Goal: Transaction & Acquisition: Register for event/course

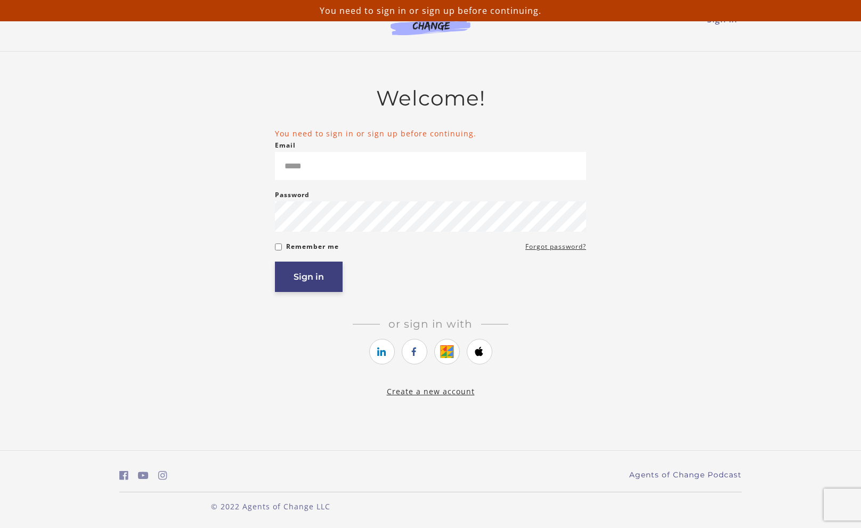
type input "**********"
click at [335, 278] on button "Sign in" at bounding box center [309, 276] width 68 height 30
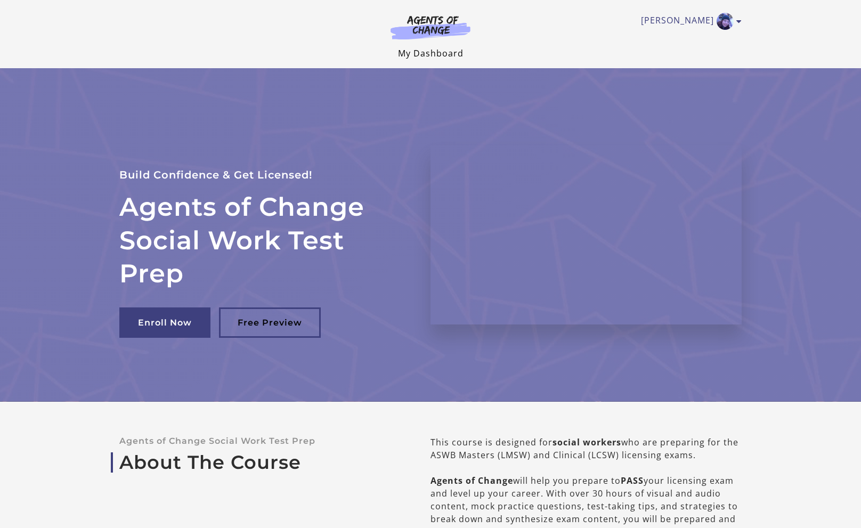
click at [439, 54] on link "My Dashboard" at bounding box center [430, 53] width 65 height 12
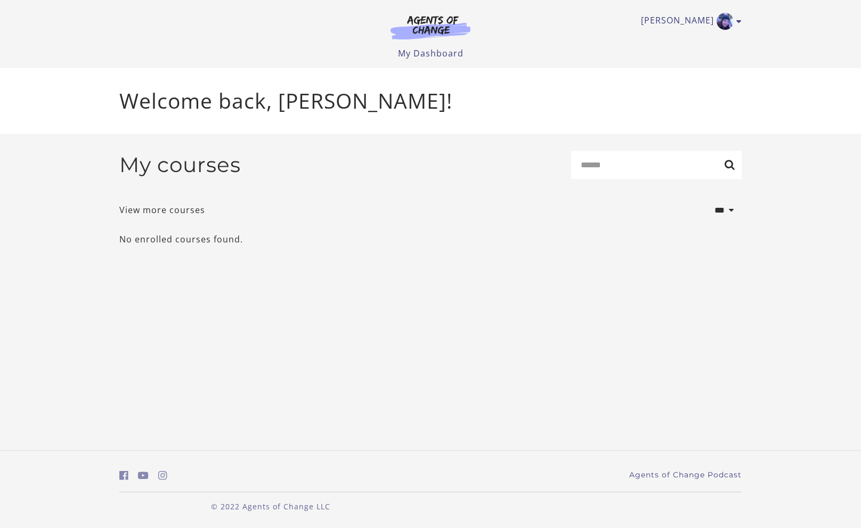
click at [436, 18] on img at bounding box center [430, 27] width 102 height 24
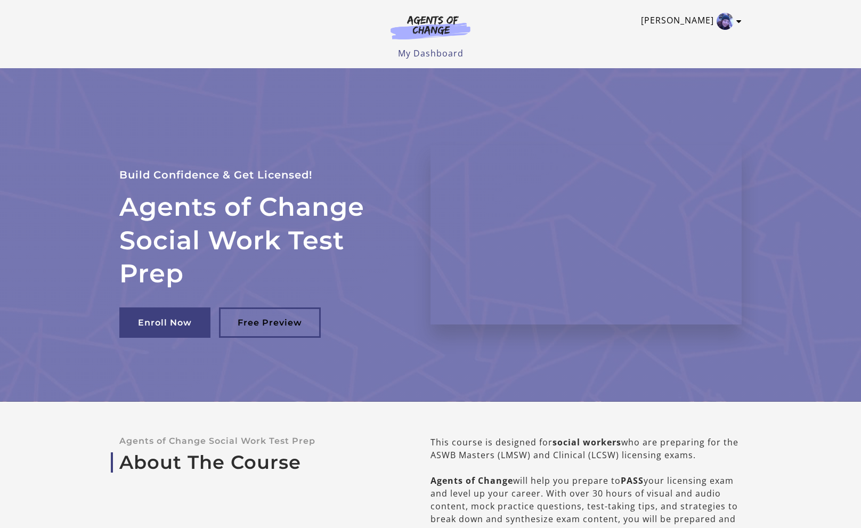
click at [727, 18] on img "Toggle menu" at bounding box center [724, 21] width 17 height 17
click at [691, 42] on link "My Account" at bounding box center [697, 39] width 94 height 18
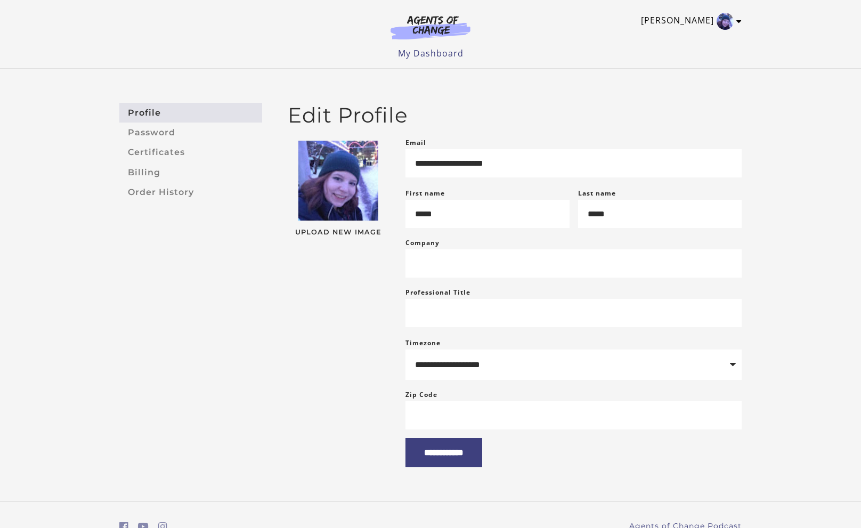
click at [733, 13] on link "[PERSON_NAME]" at bounding box center [688, 21] width 95 height 17
click at [0, 415] on div "**********" at bounding box center [430, 285] width 861 height 432
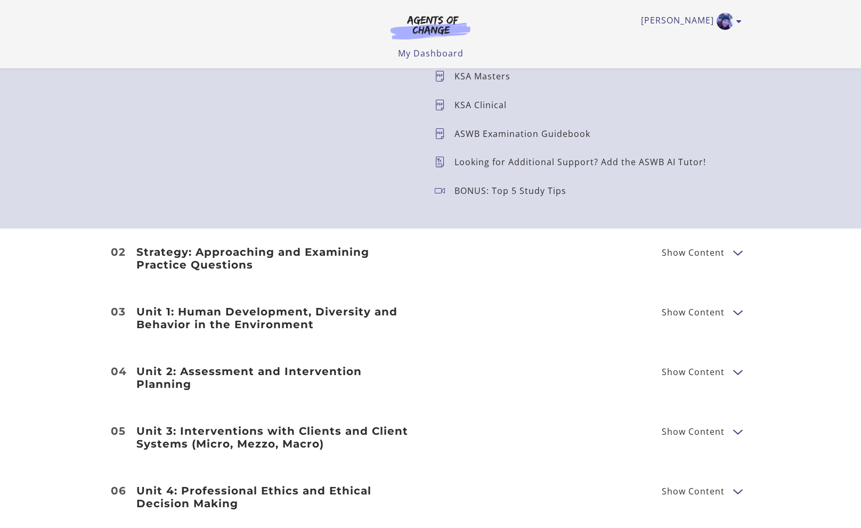
scroll to position [1199, 0]
click at [704, 308] on span "Show Content" at bounding box center [692, 311] width 63 height 9
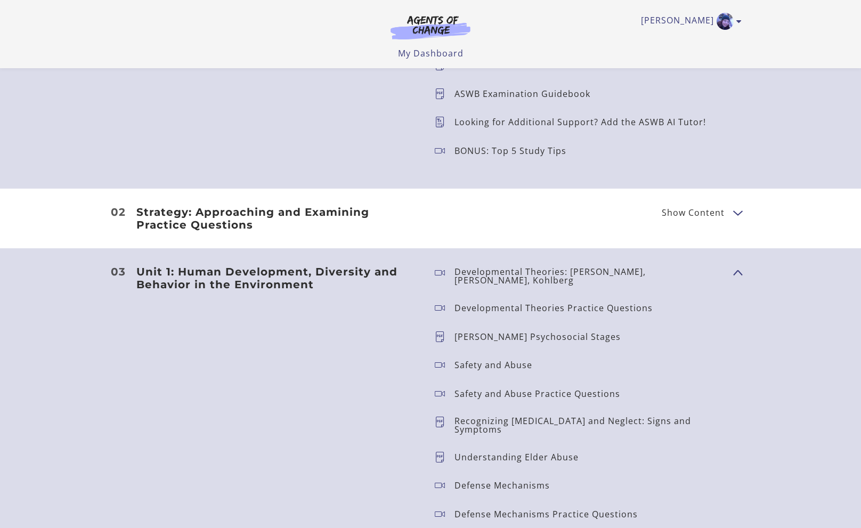
scroll to position [1240, 0]
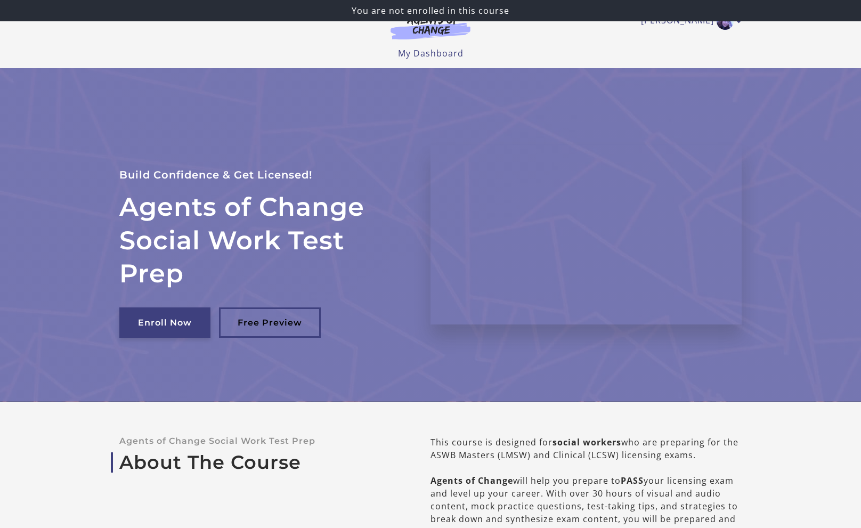
click at [180, 324] on link "Enroll Now" at bounding box center [164, 322] width 91 height 30
